Goal: Navigation & Orientation: Find specific page/section

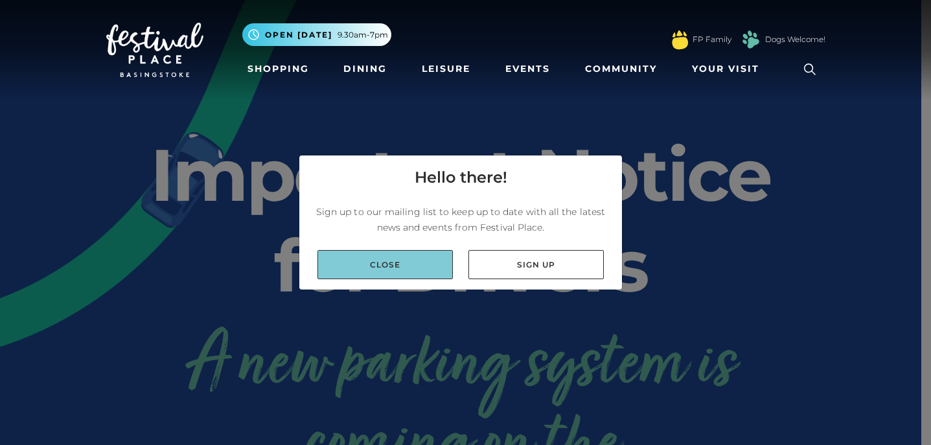
click at [379, 265] on link "Close" at bounding box center [385, 264] width 135 height 29
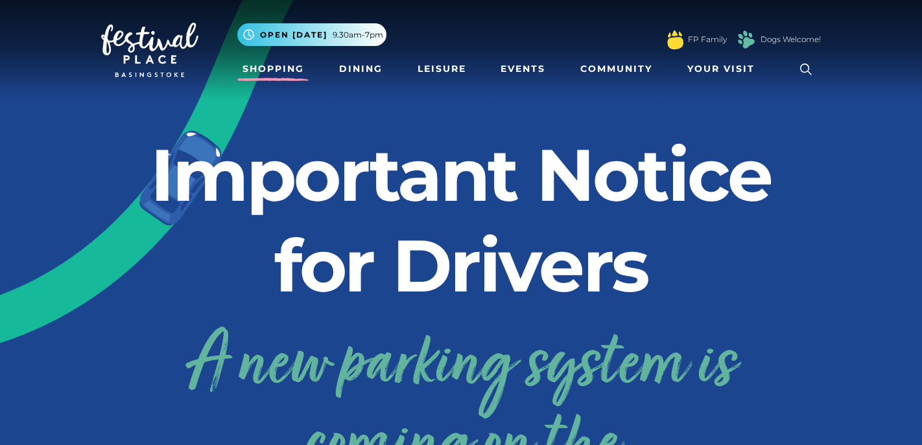
click at [281, 71] on link "Shopping" at bounding box center [273, 69] width 72 height 24
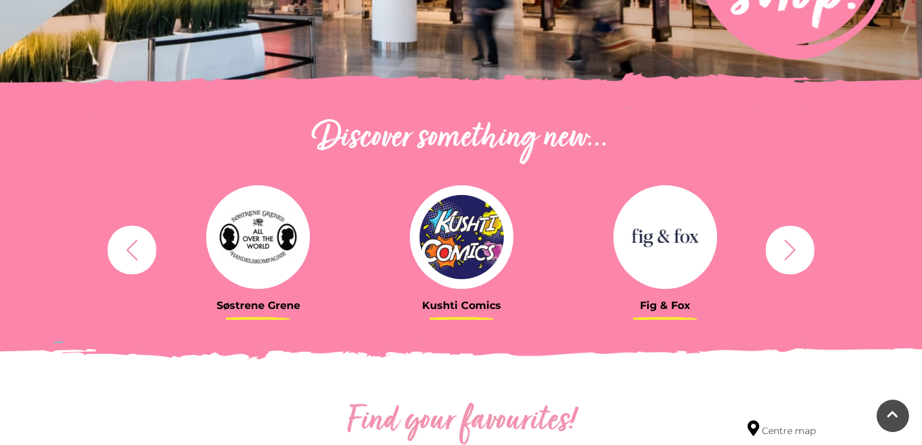
scroll to position [361, 0]
click at [788, 257] on icon "button" at bounding box center [790, 250] width 12 height 21
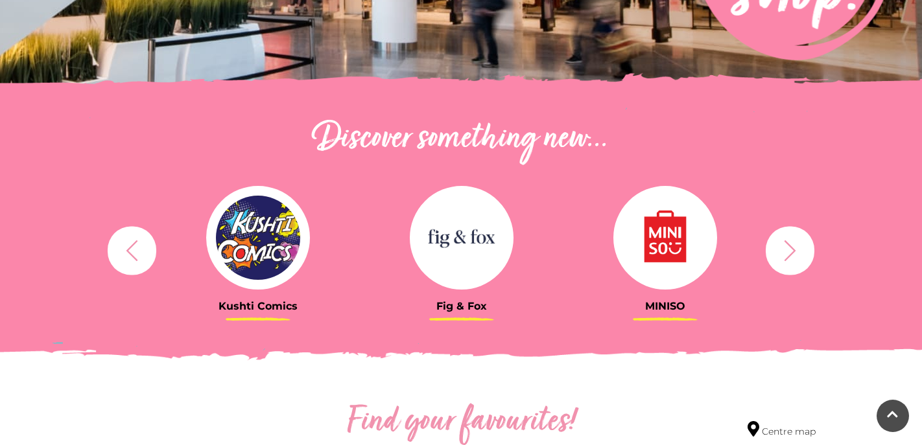
click at [788, 257] on icon "button" at bounding box center [790, 250] width 12 height 21
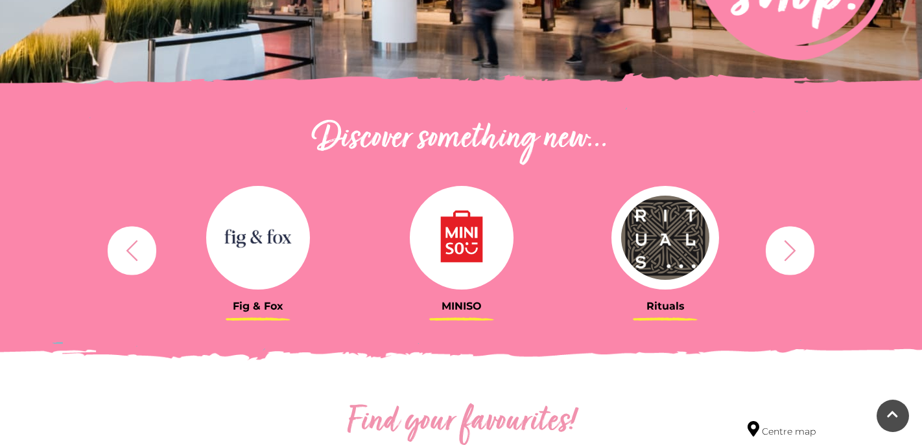
click at [788, 257] on icon "button" at bounding box center [790, 250] width 12 height 21
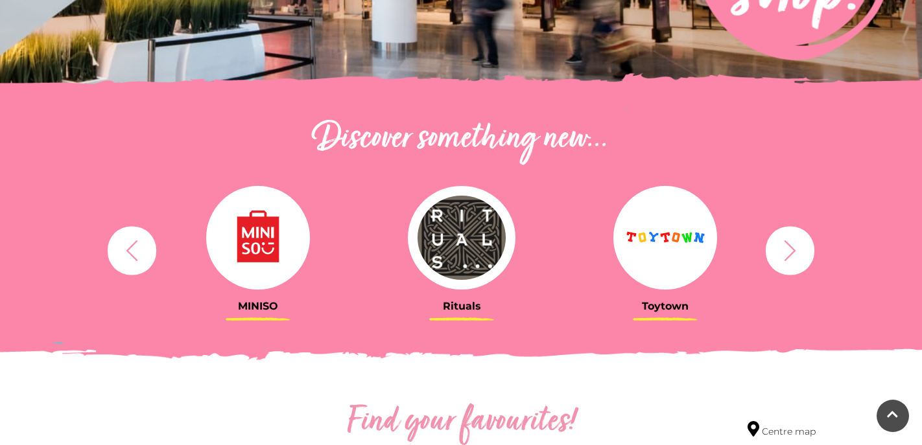
click at [788, 257] on icon "button" at bounding box center [790, 250] width 12 height 21
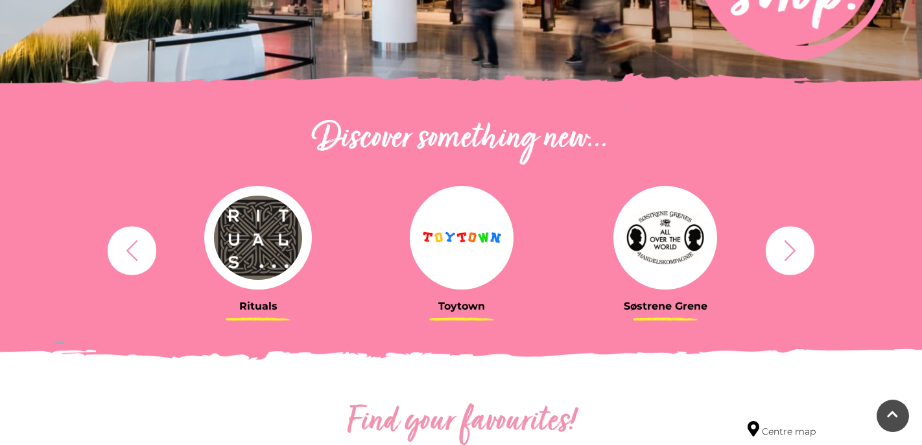
click at [788, 257] on icon "button" at bounding box center [790, 250] width 12 height 21
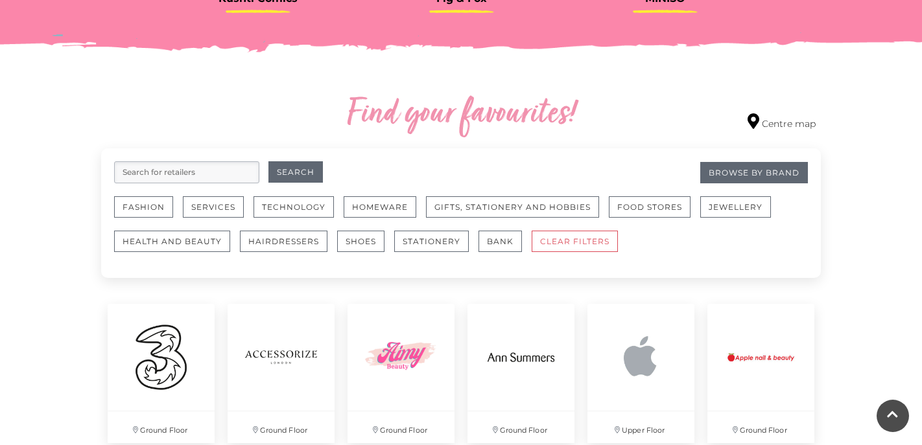
scroll to position [685, 0]
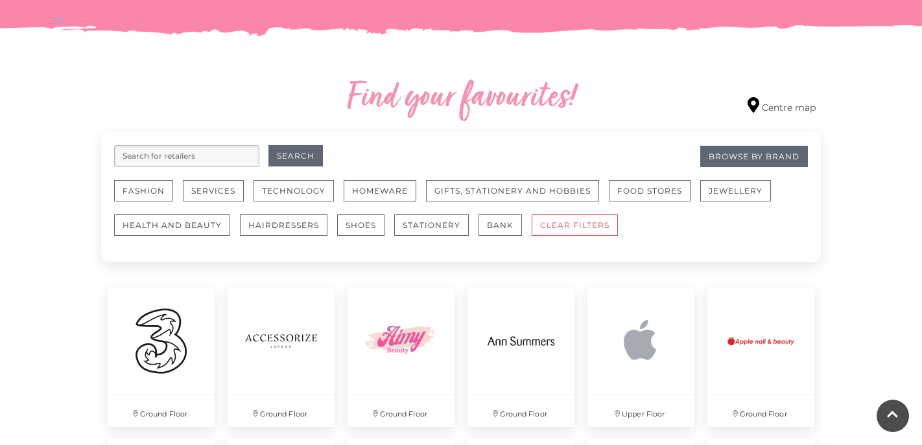
click at [242, 158] on input "search" at bounding box center [186, 156] width 145 height 22
type input "tk maxx"
click at [295, 156] on button "Search" at bounding box center [295, 155] width 54 height 21
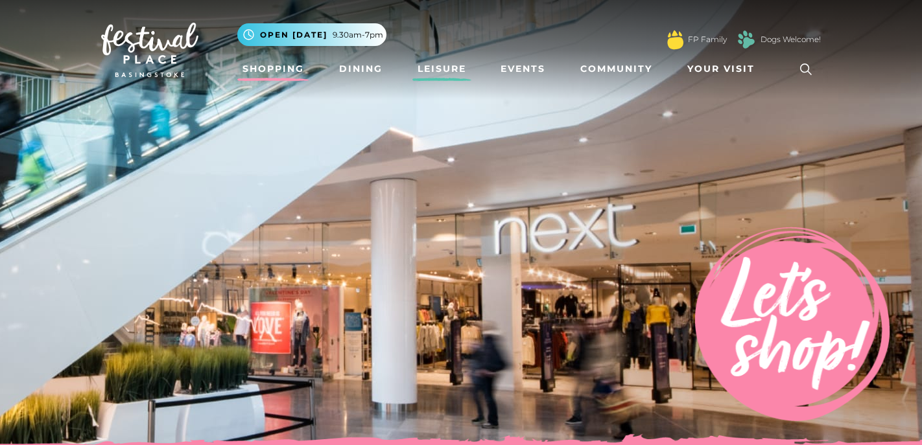
click at [425, 71] on link "Leisure" at bounding box center [441, 69] width 59 height 24
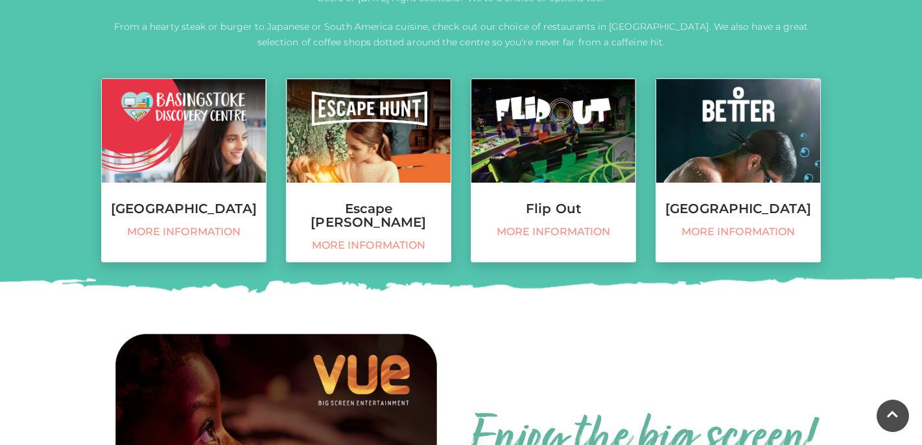
scroll to position [533, 0]
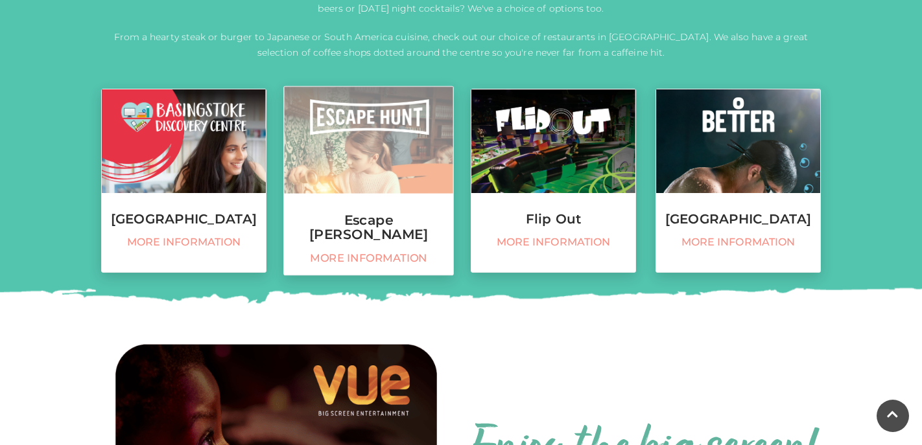
click at [392, 183] on img at bounding box center [368, 140] width 169 height 107
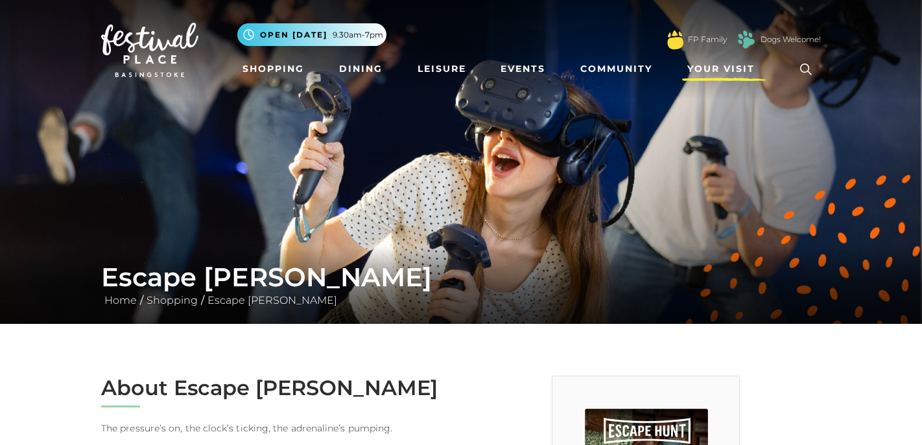
click at [745, 67] on span "Your Visit" at bounding box center [720, 69] width 67 height 14
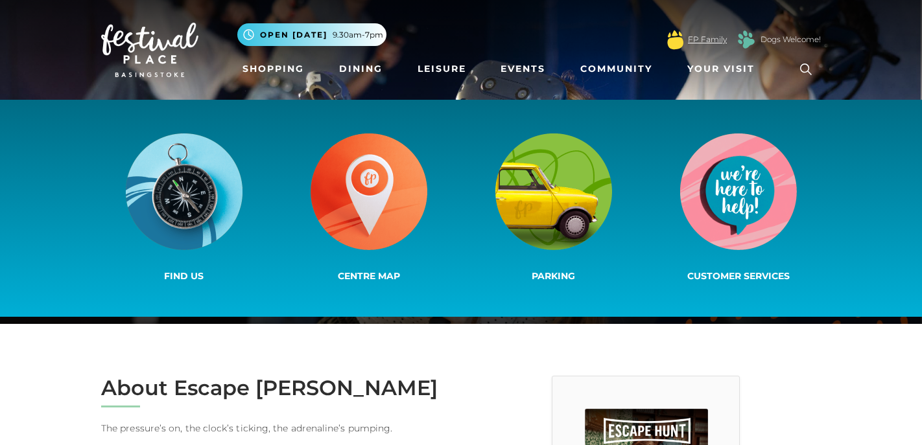
click at [704, 38] on link "FP Family" at bounding box center [707, 40] width 39 height 12
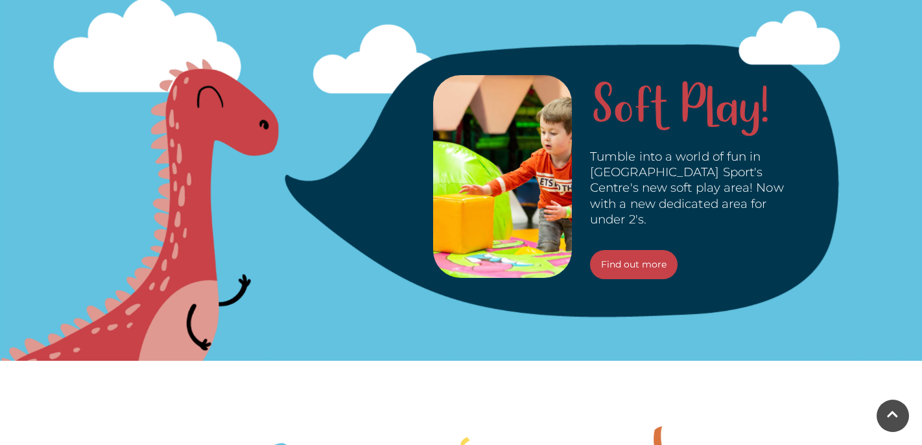
scroll to position [2168, 0]
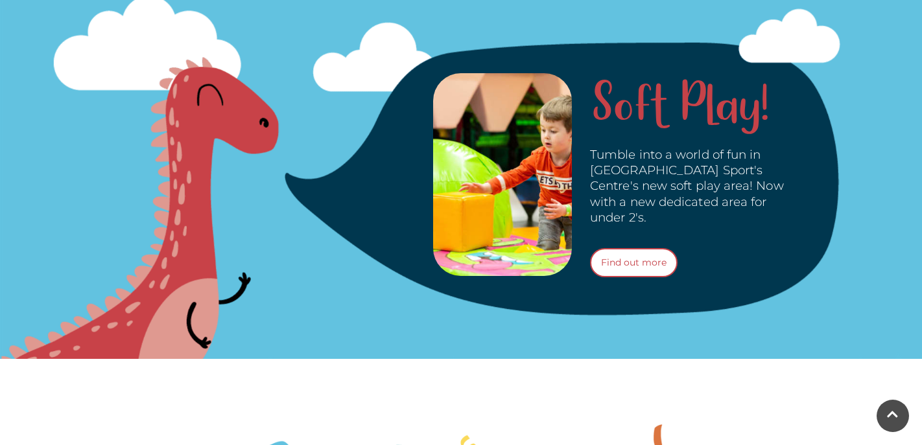
click at [641, 267] on link "Find out more" at bounding box center [634, 262] width 88 height 29
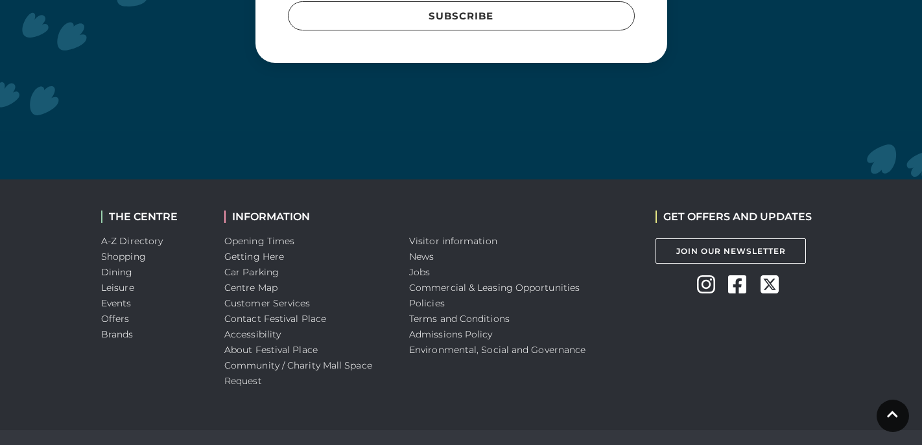
scroll to position [3874, 0]
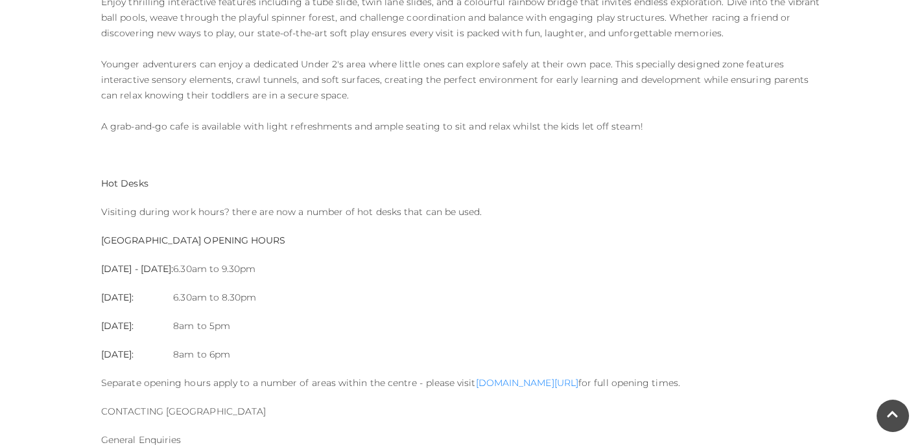
scroll to position [1370, 0]
